Goal: Navigation & Orientation: Find specific page/section

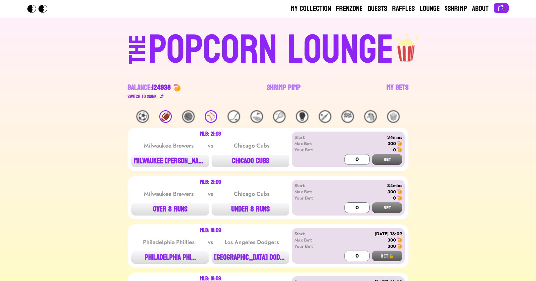
click at [215, 115] on div "⚾️" at bounding box center [211, 116] width 13 height 13
click at [271, 86] on link "Shrimp Pimp" at bounding box center [284, 92] width 34 height 18
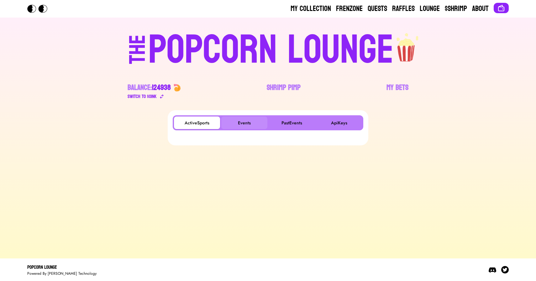
click at [240, 123] on button "Events" at bounding box center [244, 123] width 46 height 13
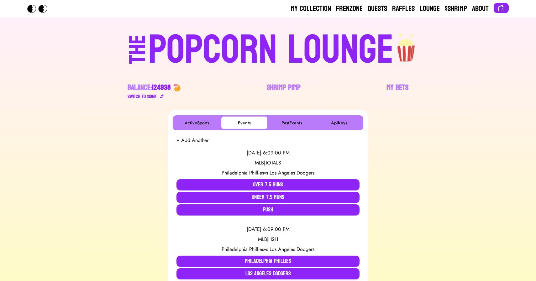
click at [259, 47] on div "POPCORN LOUNGE" at bounding box center [271, 50] width 246 height 40
